Goal: Information Seeking & Learning: Learn about a topic

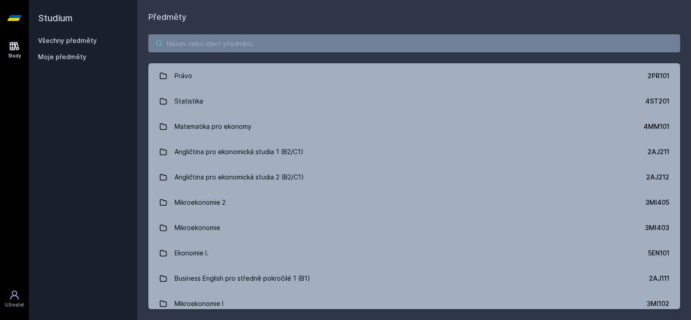
click at [175, 36] on input "search" at bounding box center [414, 43] width 532 height 18
paste input "1FU505"
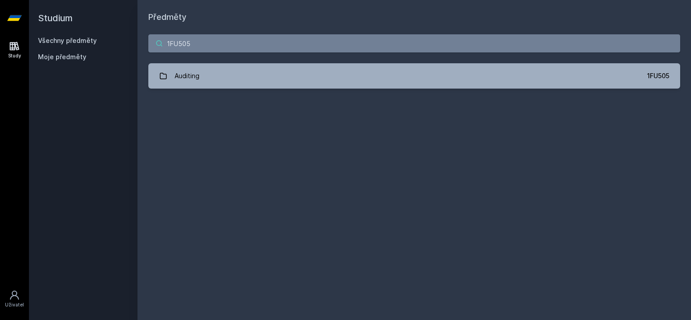
type input "1FU505"
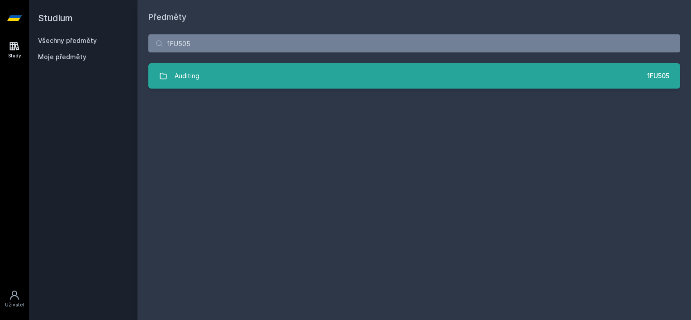
click at [189, 83] on div "Auditing" at bounding box center [186, 76] width 25 height 18
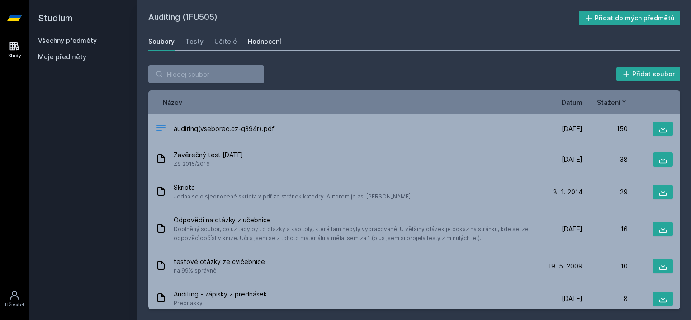
click at [266, 37] on div "Hodnocení" at bounding box center [264, 41] width 33 height 9
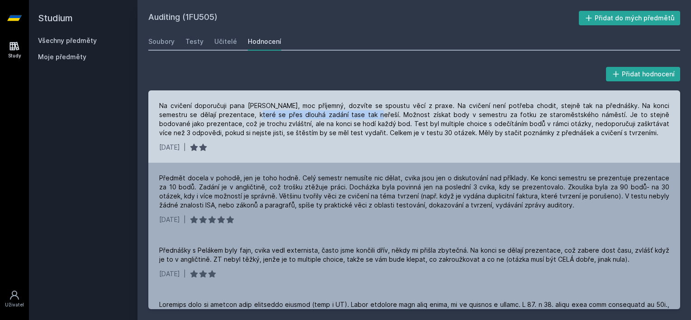
drag, startPoint x: 222, startPoint y: 116, endPoint x: 338, endPoint y: 114, distance: 115.7
click at [338, 114] on div "Na cvičení doporučuji pana [PERSON_NAME], moc příjemný, dozvíte se spoustu věcí…" at bounding box center [414, 119] width 510 height 36
drag, startPoint x: 338, startPoint y: 114, endPoint x: 334, endPoint y: 125, distance: 11.4
click at [334, 125] on div "Na cvičení doporučuji pana [PERSON_NAME], moc příjemný, dozvíte se spoustu věcí…" at bounding box center [414, 119] width 510 height 36
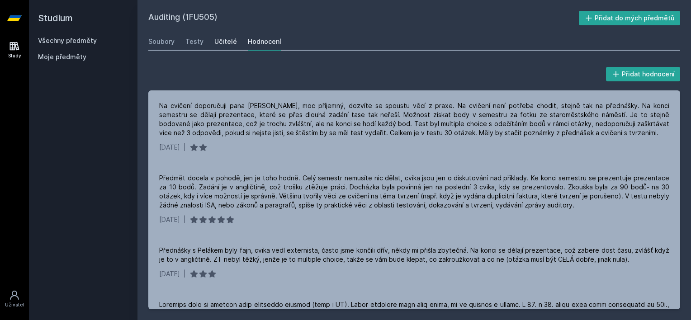
click at [223, 41] on div "Učitelé" at bounding box center [225, 41] width 23 height 9
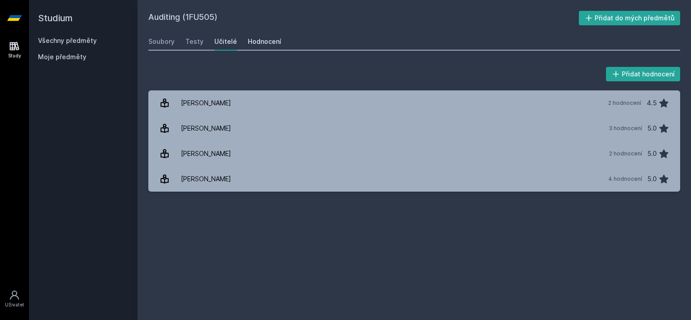
click at [259, 37] on div "Hodnocení" at bounding box center [264, 41] width 33 height 9
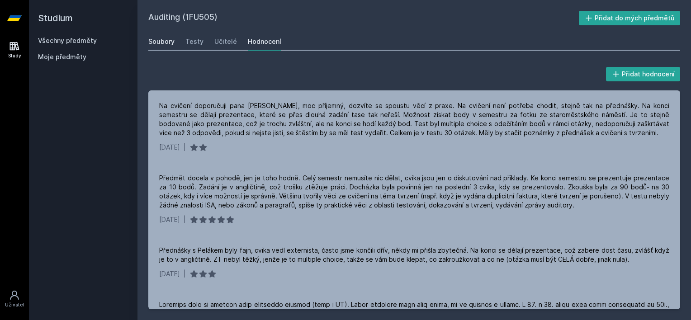
click at [172, 44] on div "Soubory" at bounding box center [161, 41] width 26 height 9
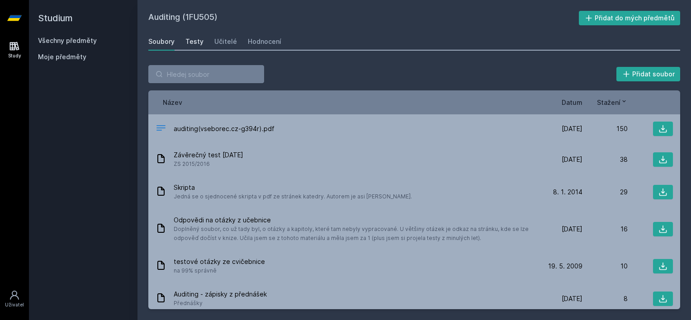
click at [198, 40] on div "Testy" at bounding box center [194, 41] width 18 height 9
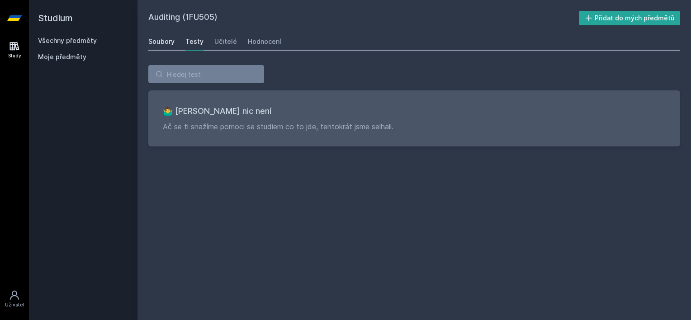
click at [162, 40] on div "Soubory" at bounding box center [161, 41] width 26 height 9
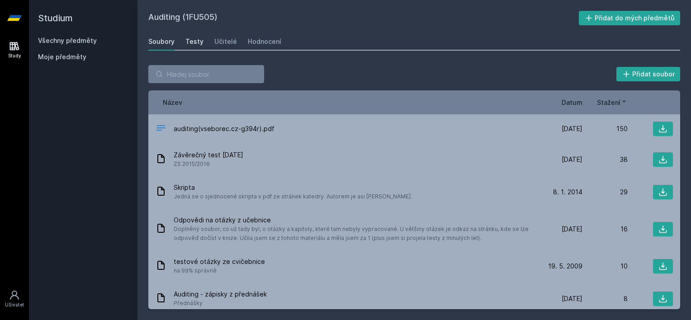
click at [192, 39] on div "Testy" at bounding box center [194, 41] width 18 height 9
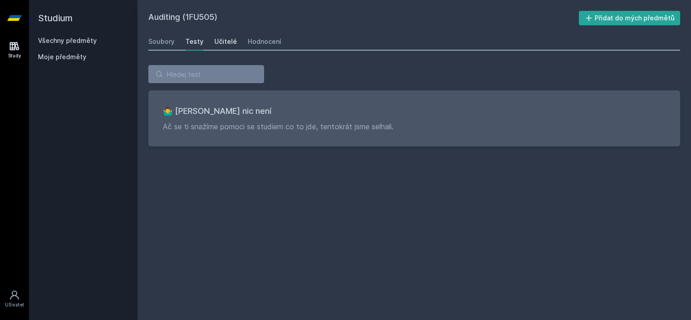
click at [218, 39] on div "Učitelé" at bounding box center [225, 41] width 23 height 9
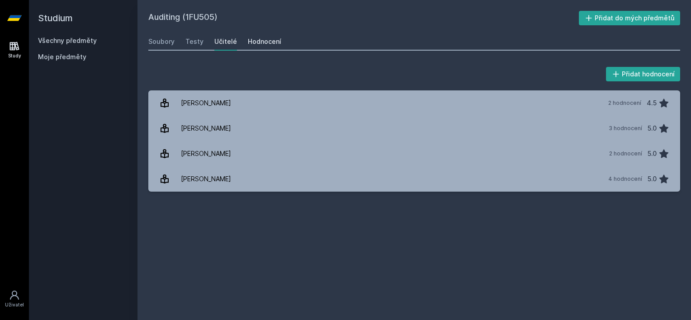
click at [250, 39] on div "Hodnocení" at bounding box center [264, 41] width 33 height 9
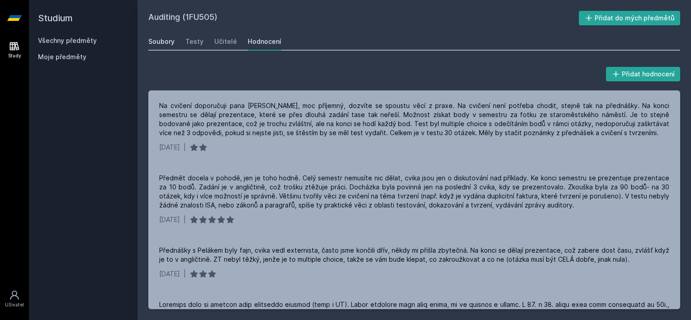
click at [163, 40] on div "Soubory" at bounding box center [161, 41] width 26 height 9
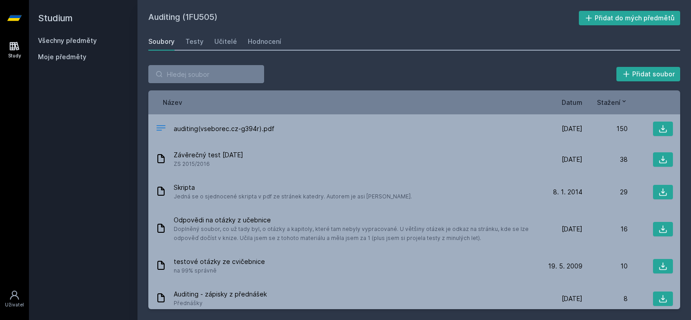
click at [574, 103] on span "Datum" at bounding box center [571, 102] width 21 height 9
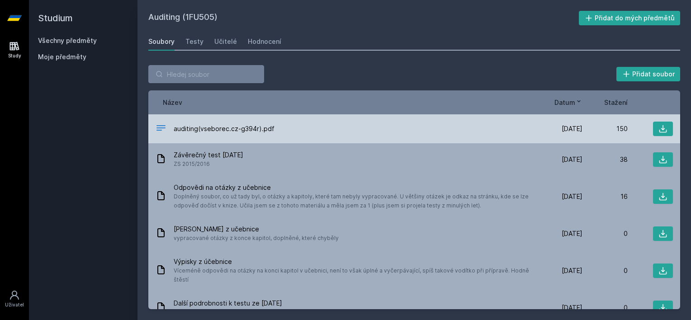
click at [215, 130] on span "auditing(vseborec.cz-g394r).pdf" at bounding box center [224, 128] width 101 height 9
click at [211, 122] on div "auditing(vseborec.cz-g394r).pdf" at bounding box center [345, 128] width 381 height 13
